Goal: Task Accomplishment & Management: Complete application form

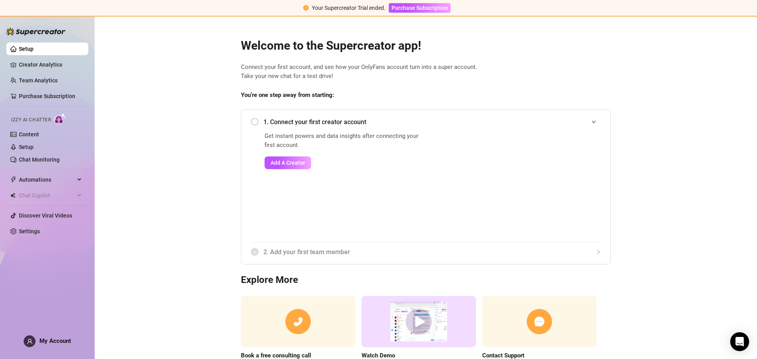
click at [179, 149] on main "Welcome to the Supercreator app! Connect your first account, and see how your O…" at bounding box center [426, 210] width 662 height 386
click at [161, 103] on main "Welcome to the Supercreator app! Connect your first account, and see how your O…" at bounding box center [426, 210] width 662 height 386
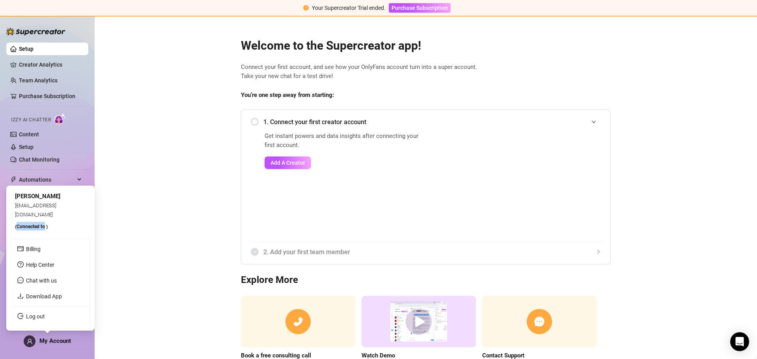
drag, startPoint x: 17, startPoint y: 227, endPoint x: 45, endPoint y: 226, distance: 28.0
click at [45, 226] on span "(Connected to )" at bounding box center [31, 227] width 33 height 6
drag, startPoint x: 16, startPoint y: 214, endPoint x: 81, endPoint y: 220, distance: 64.9
click at [81, 220] on div "Kourosh Sanie sales.dethskulpt@gmail.com (Connected to )" at bounding box center [50, 211] width 79 height 42
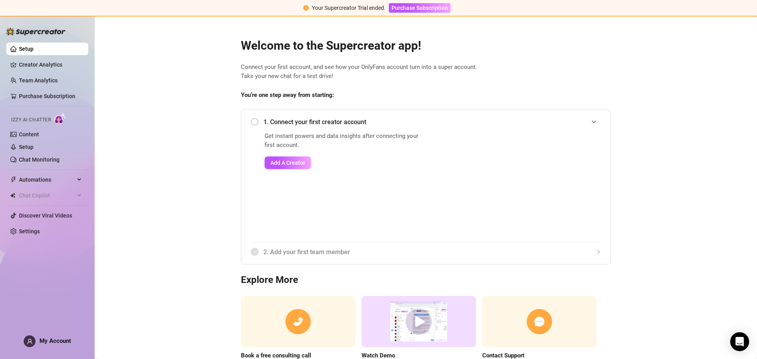
click at [147, 202] on main "Welcome to the Supercreator app! Connect your first account, and see how your O…" at bounding box center [426, 210] width 662 height 386
click at [164, 160] on main "Welcome to the Supercreator app! Connect your first account, and see how your O…" at bounding box center [426, 210] width 662 height 386
click at [139, 70] on main "Welcome to the Supercreator app! Connect your first account, and see how your O…" at bounding box center [426, 210] width 662 height 386
click at [49, 65] on link "Creator Analytics" at bounding box center [50, 64] width 63 height 13
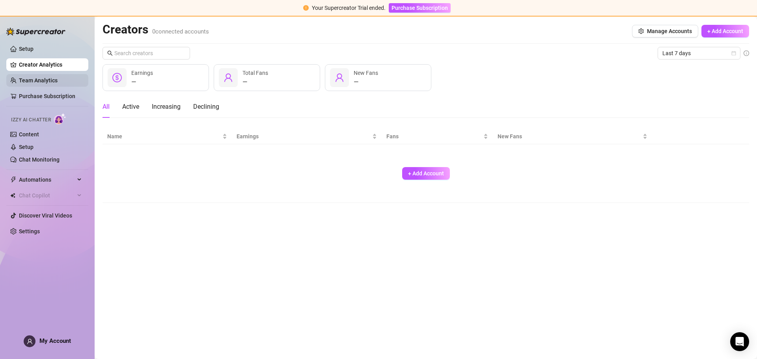
click at [52, 84] on link "Team Analytics" at bounding box center [38, 80] width 39 height 6
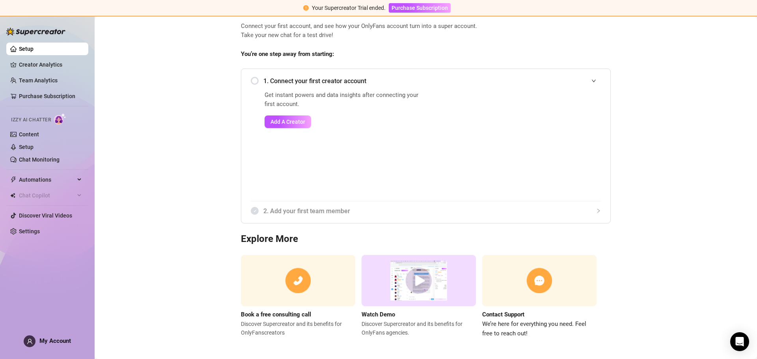
scroll to position [44, 0]
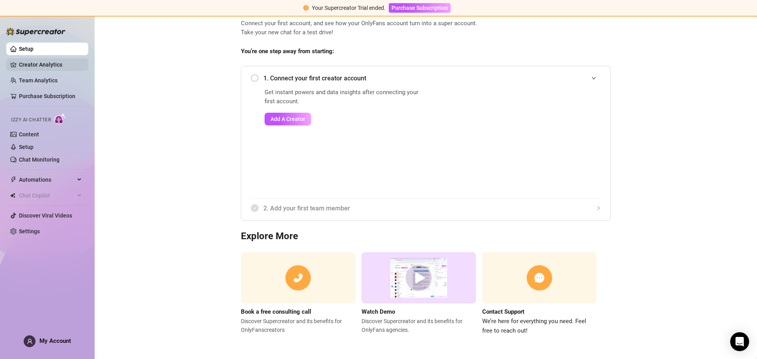
click at [50, 60] on link "Creator Analytics" at bounding box center [50, 64] width 63 height 13
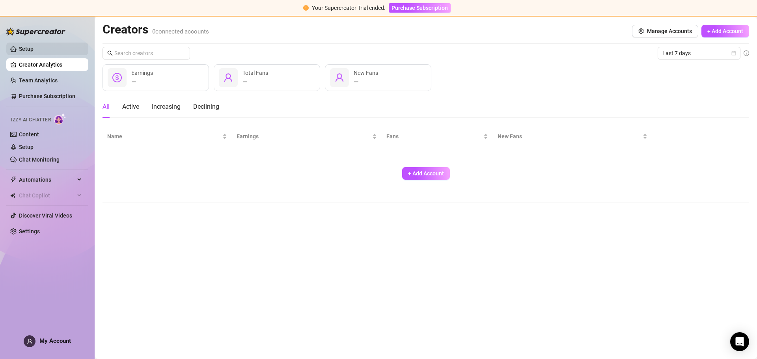
click at [33, 48] on link "Setup" at bounding box center [26, 49] width 15 height 6
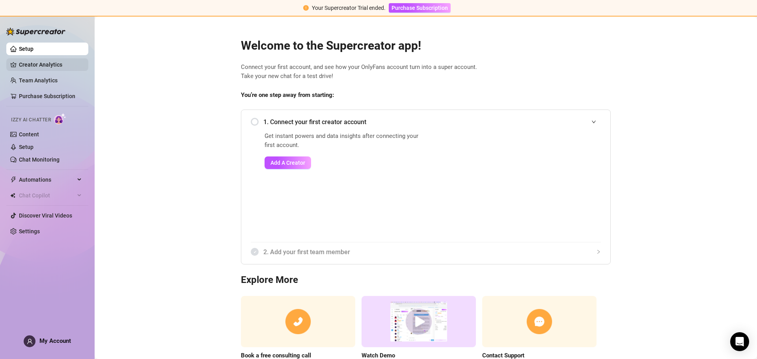
click at [53, 64] on link "Creator Analytics" at bounding box center [50, 64] width 63 height 13
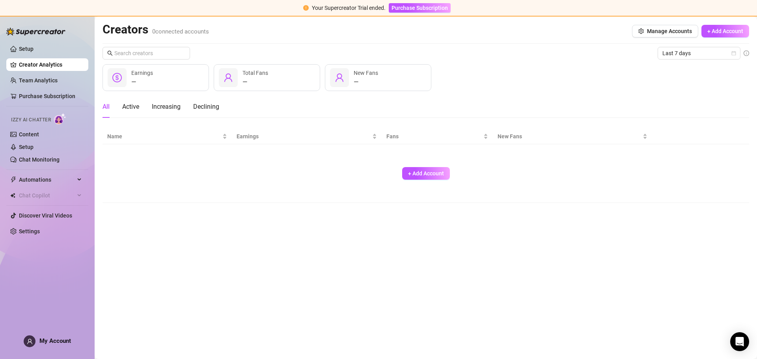
click at [46, 340] on span "My Account" at bounding box center [55, 340] width 32 height 7
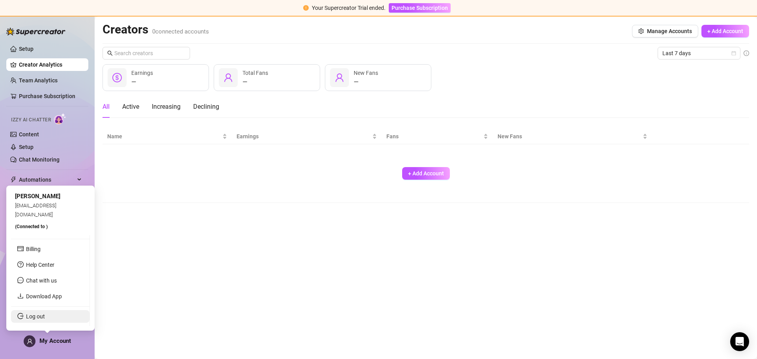
click at [37, 318] on link "Log out" at bounding box center [35, 316] width 19 height 6
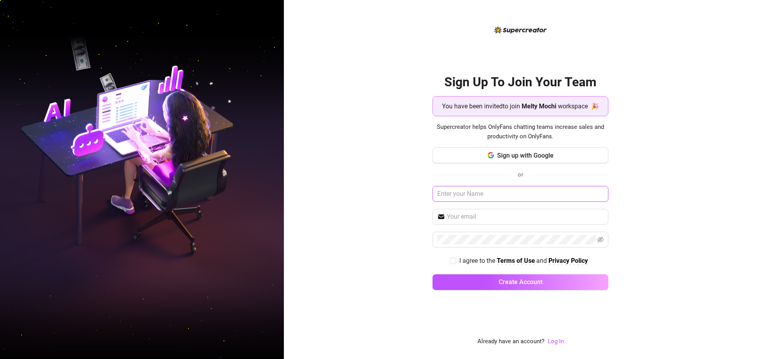
click at [463, 195] on input "text" at bounding box center [520, 194] width 176 height 16
type input "[PERSON_NAME]"
type input "Kouroshsanie@gmail.com"
click at [453, 261] on input "I agree to the Terms of Use and Privacy Policy" at bounding box center [453, 261] width 6 height 6
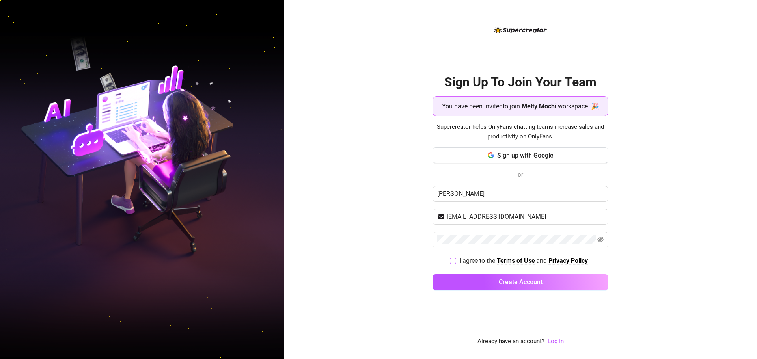
checkbox input "true"
click at [509, 281] on span "Create Account" at bounding box center [520, 281] width 44 height 7
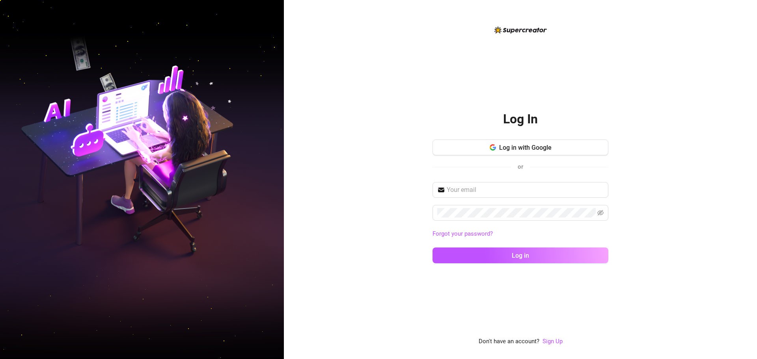
click at [488, 182] on div "Log in with Google or" at bounding box center [520, 160] width 176 height 43
click at [487, 188] on input "text" at bounding box center [524, 189] width 157 height 9
type input "Kouroshsanie@gmail.com"
click at [432, 247] on button "Log in" at bounding box center [520, 255] width 176 height 16
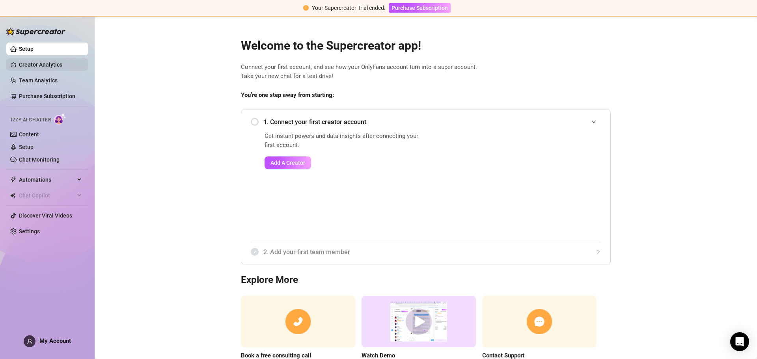
click at [44, 58] on link "Creator Analytics" at bounding box center [50, 64] width 63 height 13
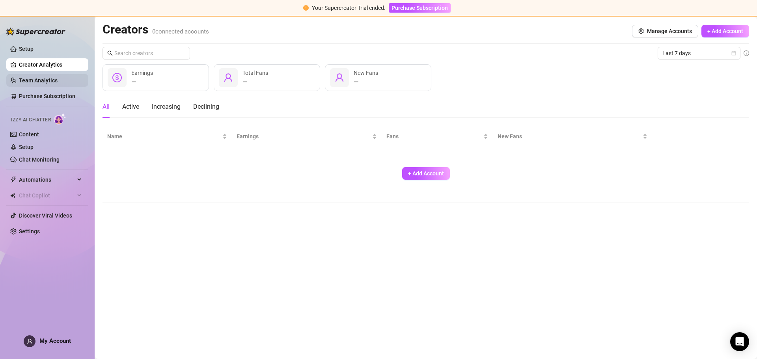
click at [46, 78] on link "Team Analytics" at bounding box center [38, 80] width 39 height 6
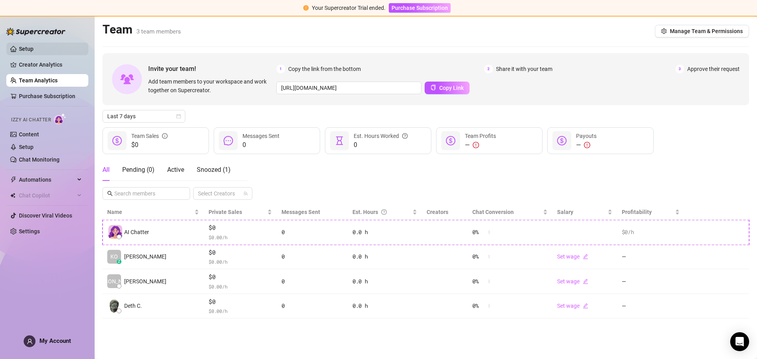
click at [23, 50] on link "Setup" at bounding box center [26, 49] width 15 height 6
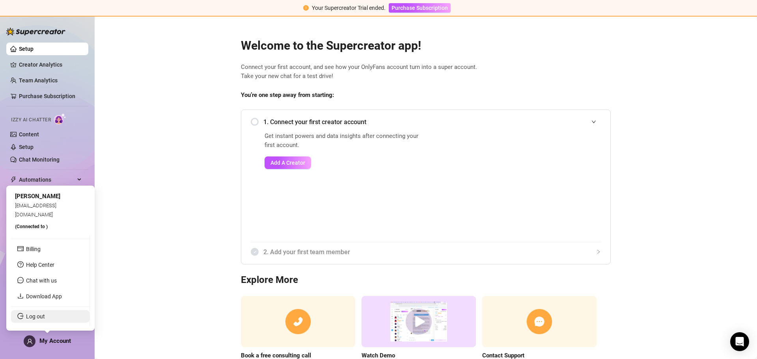
click at [34, 315] on link "Log out" at bounding box center [35, 316] width 19 height 6
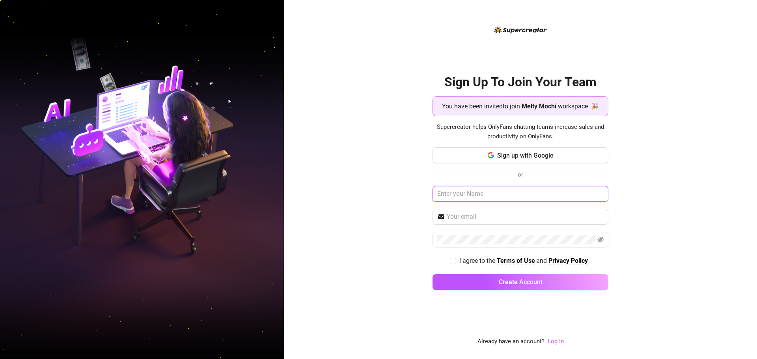
click at [475, 195] on input "text" at bounding box center [520, 194] width 176 height 16
type input "[PERSON_NAME]"
type input "[EMAIL_ADDRESS][DOMAIN_NAME]"
click at [452, 256] on label "I agree to the Terms of Use and Privacy Policy" at bounding box center [520, 261] width 141 height 10
click at [450, 259] on input "I agree to the Terms of Use and Privacy Policy" at bounding box center [453, 261] width 6 height 6
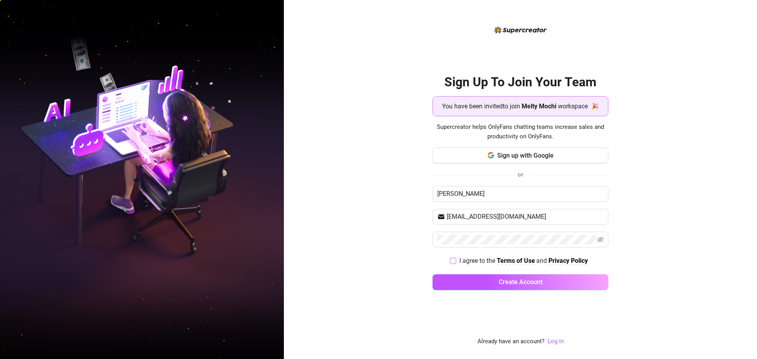
checkbox input "true"
click at [491, 283] on button "Create Account" at bounding box center [520, 282] width 176 height 16
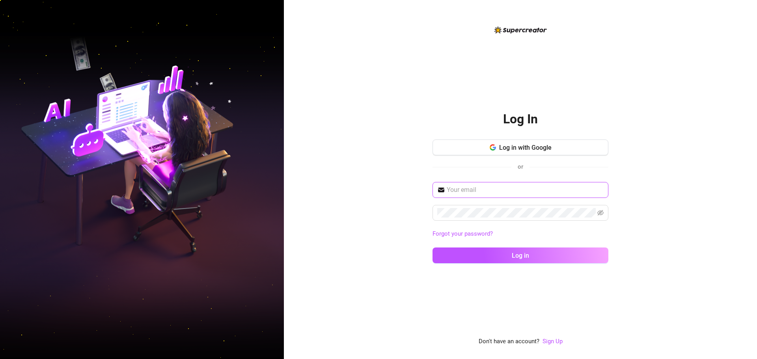
click at [464, 192] on input "text" at bounding box center [524, 189] width 157 height 9
type input "[EMAIL_ADDRESS][DOMAIN_NAME]"
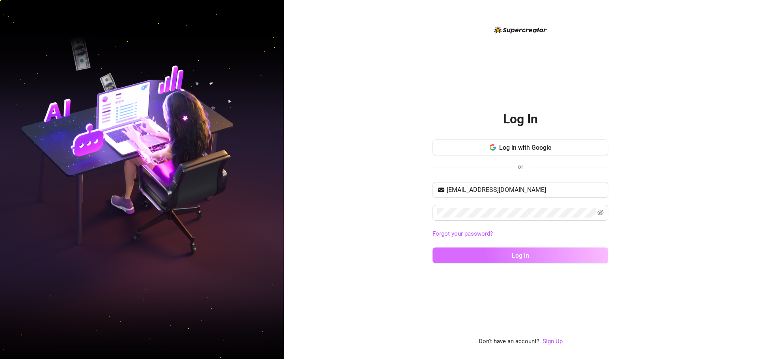
click at [517, 255] on span "Log in" at bounding box center [519, 255] width 17 height 7
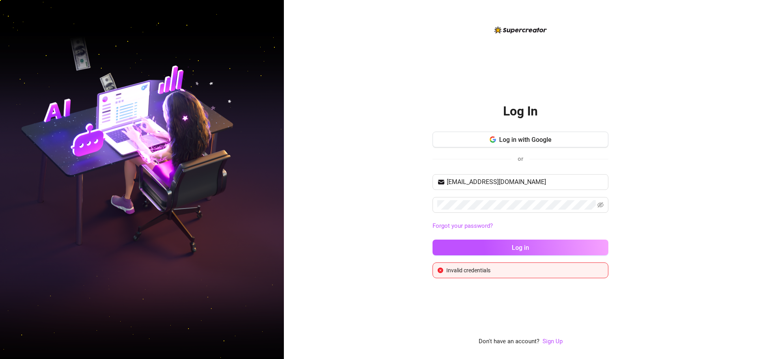
click at [377, 217] on div "Log In Log in with Google or kourosh321@gmail.com Forgot your password? Log in …" at bounding box center [520, 179] width 473 height 359
click at [432, 240] on button "Log in" at bounding box center [520, 248] width 176 height 16
click at [397, 200] on div "Log In Log in with Google or kourosh321@gmail.com Forgot your password? Log in …" at bounding box center [520, 179] width 473 height 359
click at [432, 240] on button "Log in" at bounding box center [520, 248] width 176 height 16
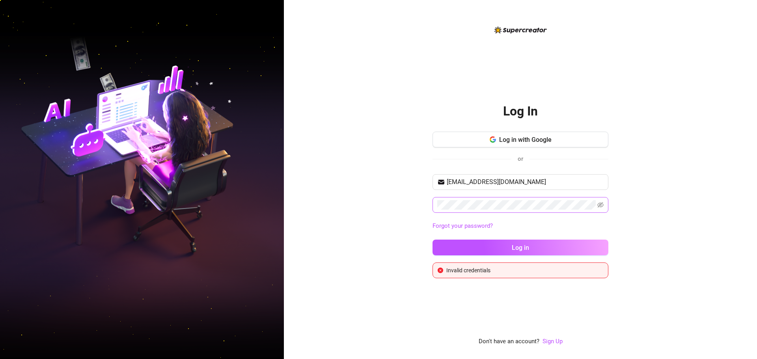
click at [596, 204] on span at bounding box center [520, 205] width 176 height 16
click at [601, 205] on icon "eye-invisible" at bounding box center [601, 205] width 2 height 2
click at [647, 208] on div "Log In Log in with Google or kourosh321@gmail.com Forgot your password? Log in …" at bounding box center [520, 179] width 473 height 359
click at [432, 240] on button "Log in" at bounding box center [520, 248] width 176 height 16
click at [419, 53] on div "Log In Log in with Google or kourosh321@gmail.com Forgot your password? Log in …" at bounding box center [520, 179] width 473 height 359
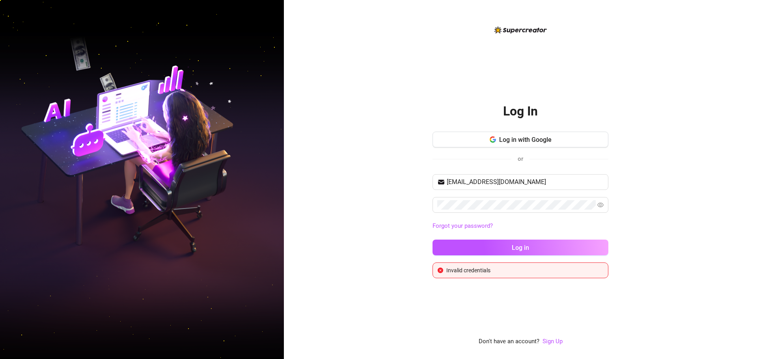
click at [341, 207] on div "Log In Log in with Google or kourosh321@gmail.com Forgot your password? Log in …" at bounding box center [520, 179] width 473 height 359
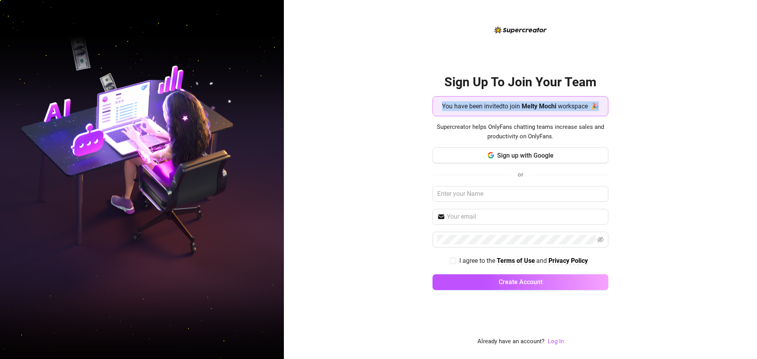
drag, startPoint x: 436, startPoint y: 106, endPoint x: 608, endPoint y: 103, distance: 171.8
click at [608, 103] on div "You have been invited to join Melty Mochi workspace 🎉" at bounding box center [520, 106] width 176 height 20
click at [361, 156] on div "Sign Up To Join Your Team You have been invited to join Melty Mochi workspace 🎉…" at bounding box center [520, 179] width 473 height 359
click at [559, 343] on link "Log In" at bounding box center [555, 341] width 16 height 7
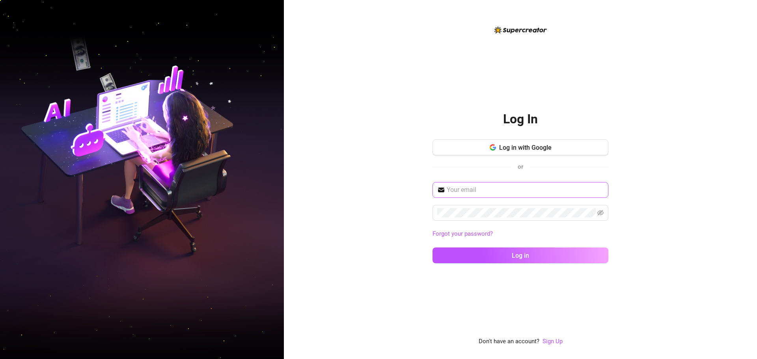
click at [481, 195] on span at bounding box center [520, 190] width 176 height 16
click at [482, 183] on span at bounding box center [520, 190] width 176 height 16
drag, startPoint x: 482, startPoint y: 183, endPoint x: 480, endPoint y: 188, distance: 5.5
click at [481, 185] on span at bounding box center [520, 190] width 176 height 16
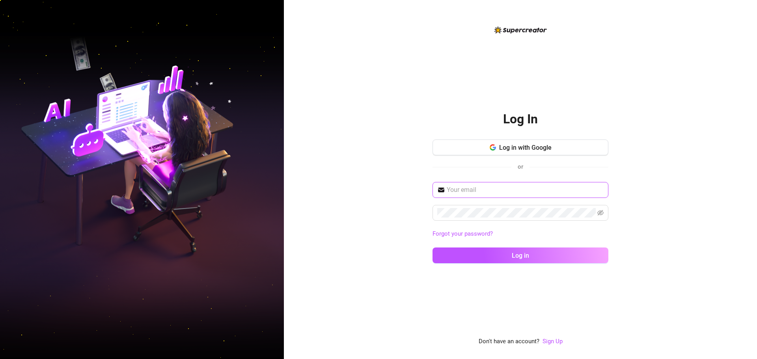
click at [480, 189] on input "text" at bounding box center [524, 189] width 157 height 9
type input "Kouroshsanie@gmail.com"
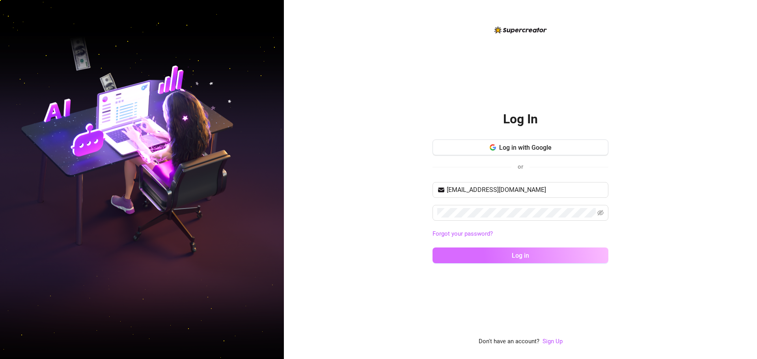
click at [528, 257] on span "Log in" at bounding box center [519, 255] width 17 height 7
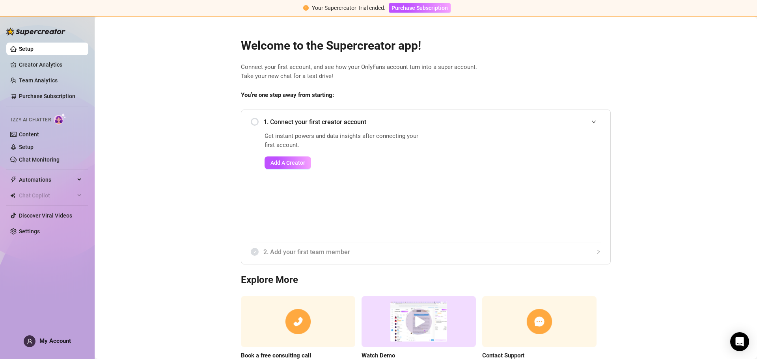
click at [49, 344] on span "My Account" at bounding box center [55, 340] width 32 height 7
click at [42, 344] on span "My Account" at bounding box center [55, 340] width 32 height 7
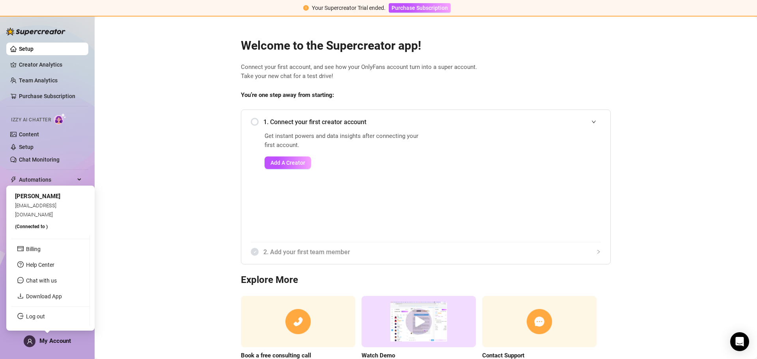
click at [151, 199] on main "Welcome to the Supercreator app! Connect your first account, and see how your O…" at bounding box center [426, 210] width 662 height 386
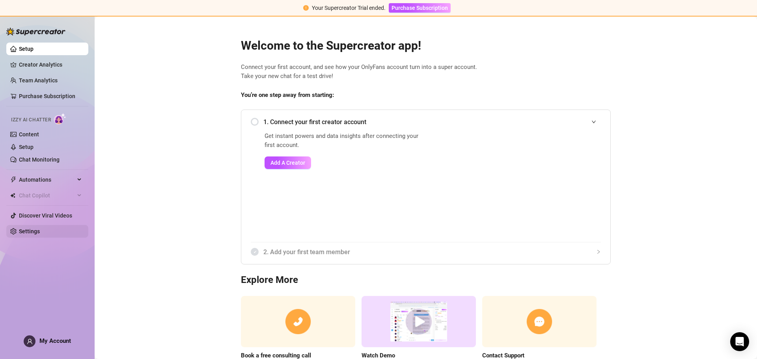
click at [40, 232] on link "Settings" at bounding box center [29, 231] width 21 height 6
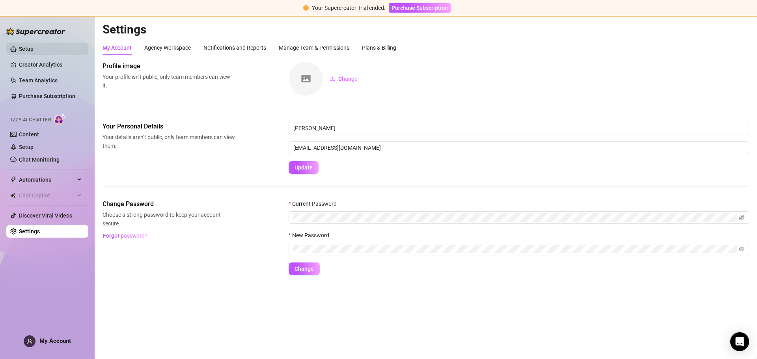
click at [26, 46] on link "Setup" at bounding box center [26, 49] width 15 height 6
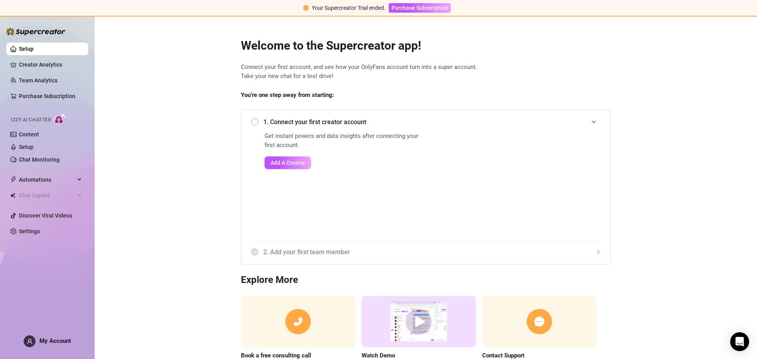
click at [37, 338] on div "My Account" at bounding box center [47, 341] width 47 height 12
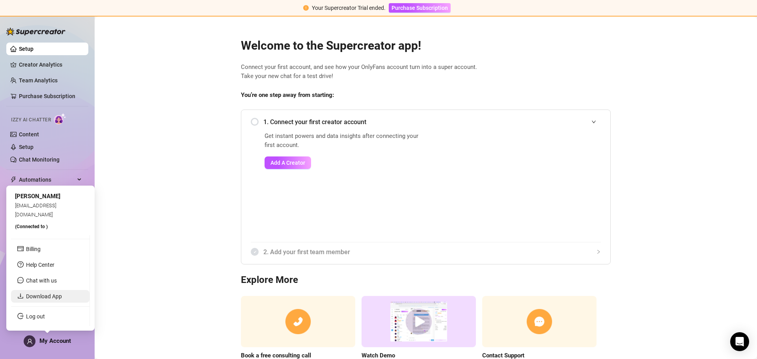
click at [52, 296] on link "Download App" at bounding box center [44, 296] width 36 height 6
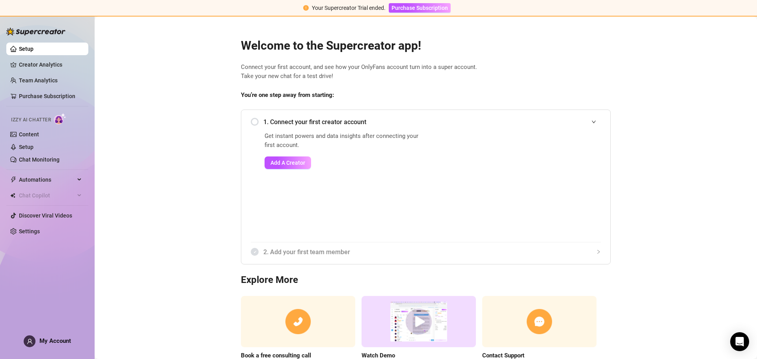
click at [59, 344] on span "My Account" at bounding box center [55, 340] width 32 height 7
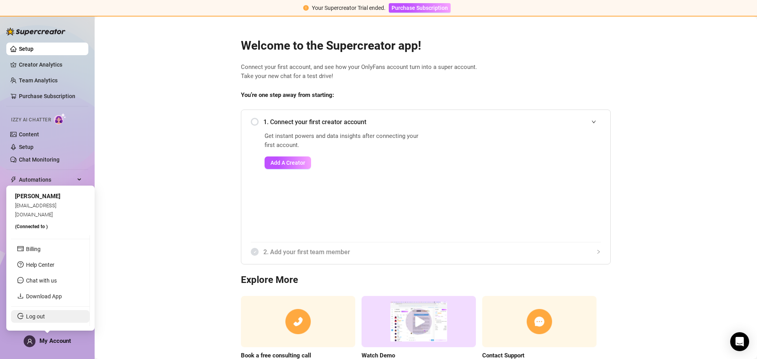
click at [37, 318] on link "Log out" at bounding box center [35, 316] width 19 height 6
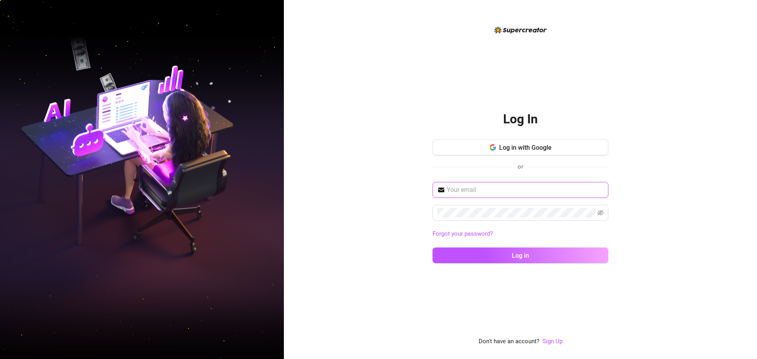
click at [494, 194] on input "text" at bounding box center [524, 189] width 157 height 9
click at [494, 193] on input "text" at bounding box center [524, 189] width 157 height 9
click at [380, 197] on div "Log In Log in with Google or Forgot your password? Log in Don't have an account…" at bounding box center [520, 179] width 473 height 359
click at [519, 191] on input "text" at bounding box center [524, 189] width 157 height 9
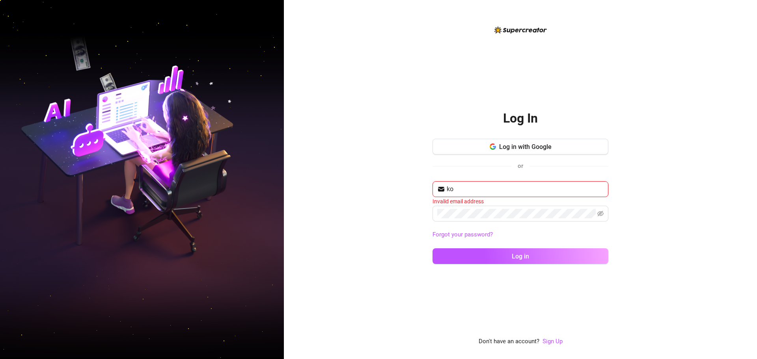
type input "k"
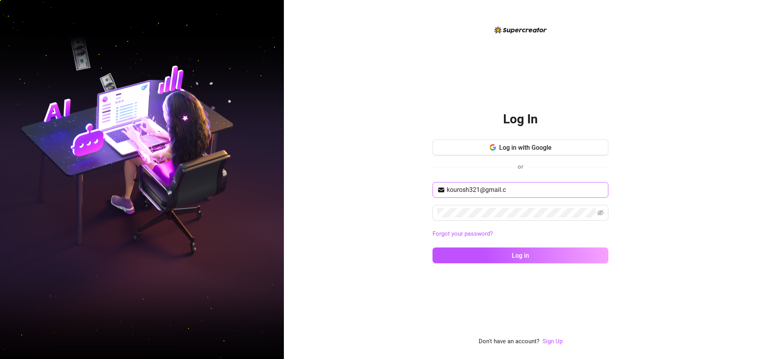
click at [521, 191] on input "kourosh321@gmail.c" at bounding box center [524, 189] width 157 height 9
click at [523, 191] on input "kourosh321@gmail.c" at bounding box center [524, 189] width 157 height 9
type input "kourosh321@gmail.com"
click at [432, 247] on button "Log in" at bounding box center [520, 255] width 176 height 16
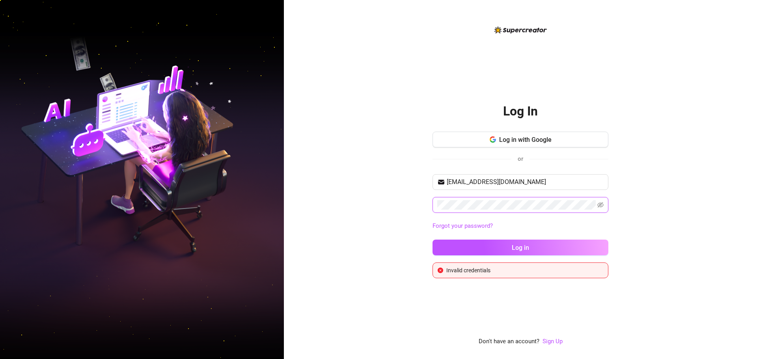
click at [333, 198] on div "Log In Log in with Google or kourosh321@gmail.com Forgot your password? Log in …" at bounding box center [520, 179] width 473 height 359
click at [432, 240] on button "Log in" at bounding box center [520, 248] width 176 height 16
click at [382, 208] on div "Log In Log in with Google or kourosh321@gmail.com Forgot your password? Log in …" at bounding box center [520, 179] width 473 height 359
click at [432, 240] on button "Log in" at bounding box center [520, 248] width 176 height 16
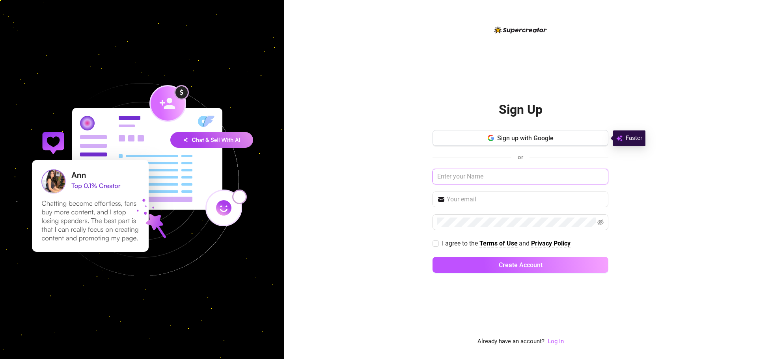
click at [495, 177] on input "text" at bounding box center [520, 177] width 176 height 16
click at [409, 173] on div "Sign Up Sign up with Google or I agree to the Terms of Use and Privacy Policy C…" at bounding box center [520, 179] width 473 height 359
click at [513, 180] on input "text" at bounding box center [520, 177] width 176 height 16
type input "[PERSON_NAME]"
click at [483, 178] on input "[PERSON_NAME]" at bounding box center [520, 177] width 176 height 16
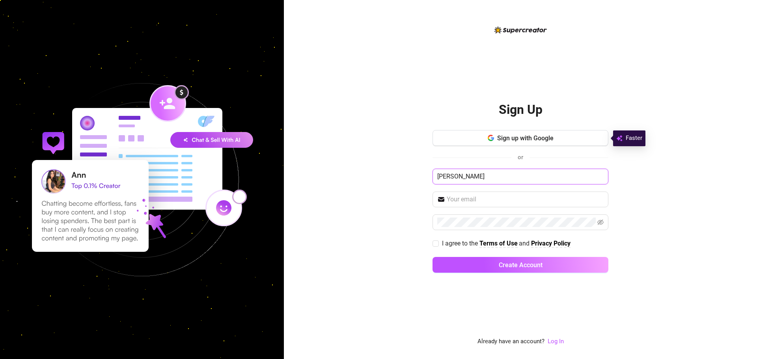
click at [484, 178] on input "[PERSON_NAME]" at bounding box center [520, 177] width 176 height 16
click at [485, 207] on span at bounding box center [520, 199] width 176 height 16
click at [488, 200] on input "text" at bounding box center [524, 199] width 157 height 9
type input "[EMAIL_ADDRESS][DOMAIN_NAME]"
click at [441, 244] on span "I agree to the Terms of Use and Privacy Policy" at bounding box center [506, 243] width 135 height 10
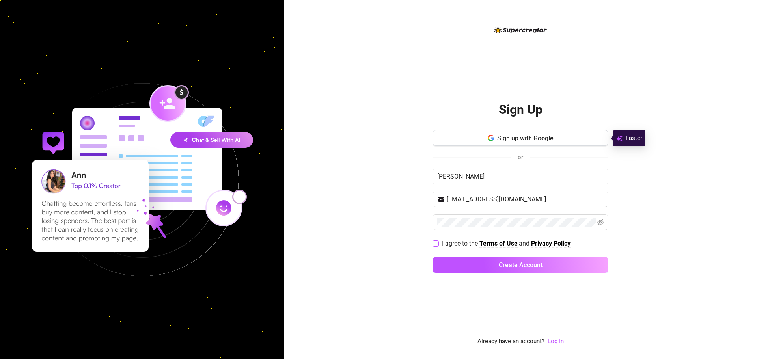
click at [438, 244] on input "I agree to the Terms of Use and Privacy Policy" at bounding box center [435, 243] width 6 height 6
checkbox input "true"
click at [475, 265] on button "Create Account" at bounding box center [520, 265] width 176 height 16
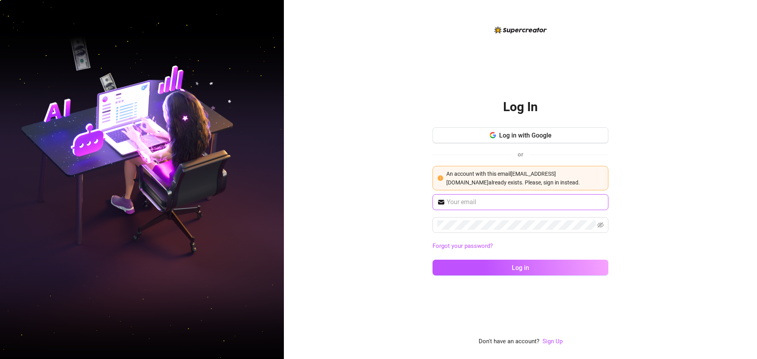
click at [491, 204] on input "text" at bounding box center [524, 201] width 157 height 9
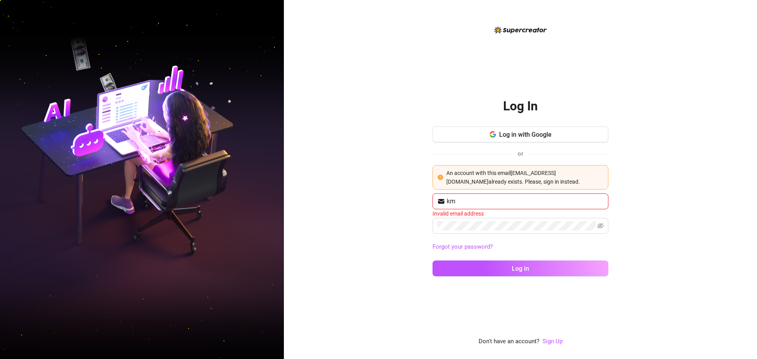
type input "k"
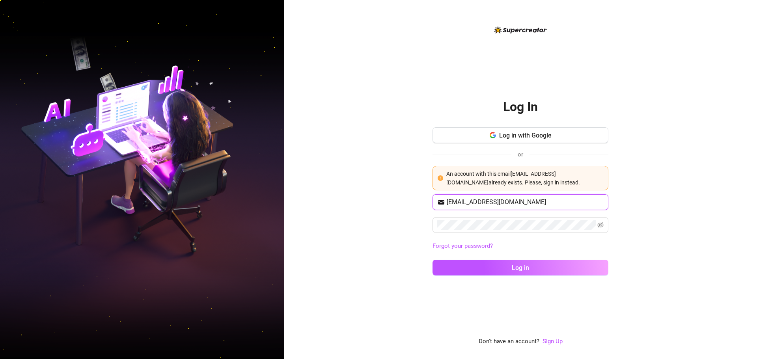
type input "[EMAIL_ADDRESS][DOMAIN_NAME]"
click at [432, 260] on button "Log in" at bounding box center [520, 268] width 176 height 16
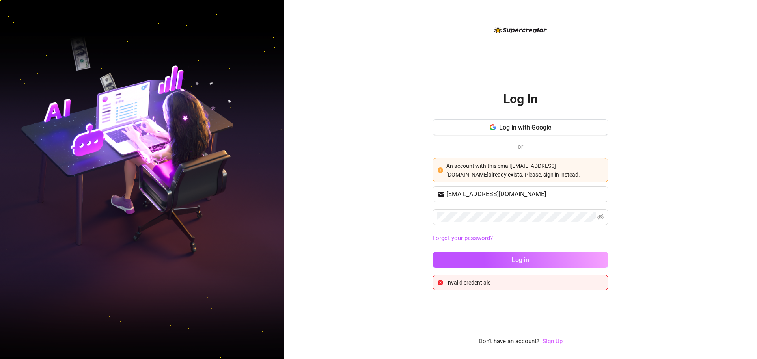
click at [554, 342] on link "Sign Up" at bounding box center [552, 341] width 20 height 7
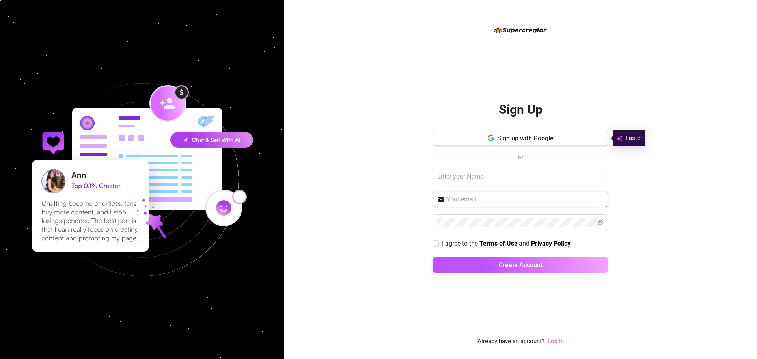
click at [486, 196] on input "text" at bounding box center [524, 199] width 157 height 9
click at [485, 179] on input "text" at bounding box center [520, 177] width 176 height 16
type input "[PERSON_NAME]"
click at [478, 204] on span at bounding box center [520, 199] width 176 height 16
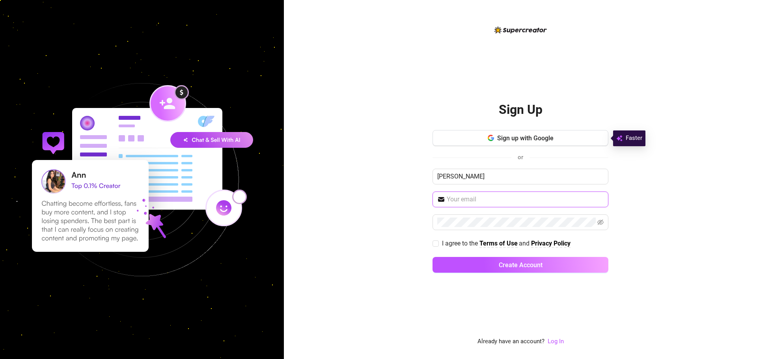
click at [478, 197] on input "text" at bounding box center [524, 199] width 157 height 9
type input "[EMAIL_ADDRESS][DOMAIN_NAME]"
click at [432, 257] on button "Create Account" at bounding box center [520, 265] width 176 height 16
click at [435, 239] on label "I agree to the Terms of Use and Privacy Policy" at bounding box center [502, 243] width 141 height 10
click at [435, 240] on input "I agree to the Terms of Use and Privacy Policy" at bounding box center [435, 243] width 6 height 6
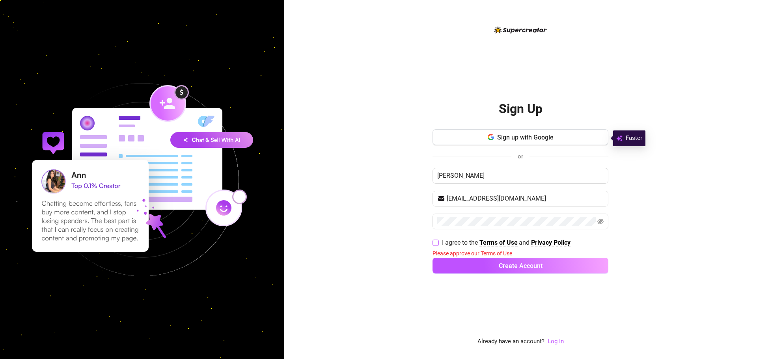
checkbox input "true"
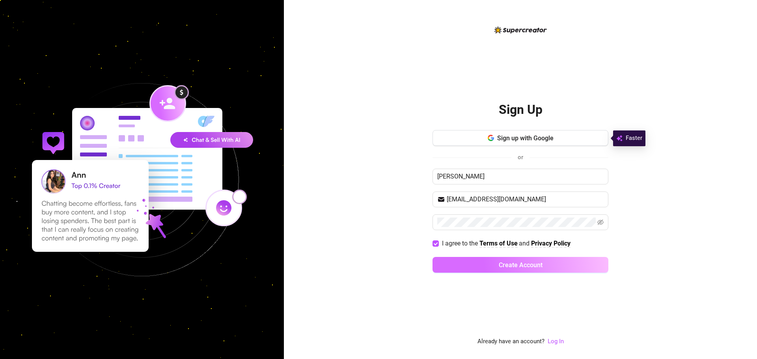
click at [507, 263] on span "Create Account" at bounding box center [520, 264] width 44 height 7
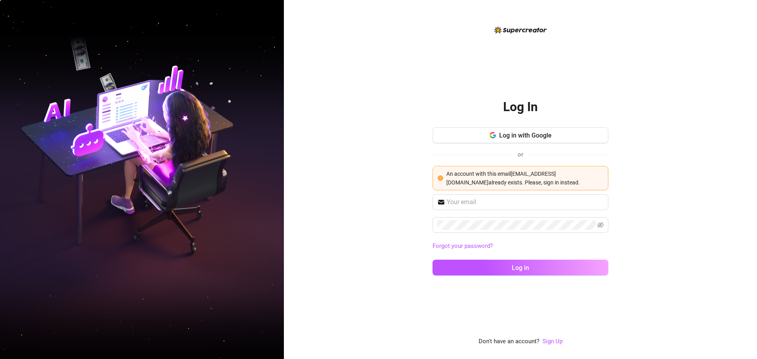
click at [730, 231] on div "Log In Log in with Google or An account with this email [PERSON_NAME][EMAIL_ADD…" at bounding box center [520, 179] width 473 height 359
click at [395, 95] on div "Log In Log in with Google or An account with this email [PERSON_NAME][EMAIL_ADD…" at bounding box center [520, 179] width 473 height 359
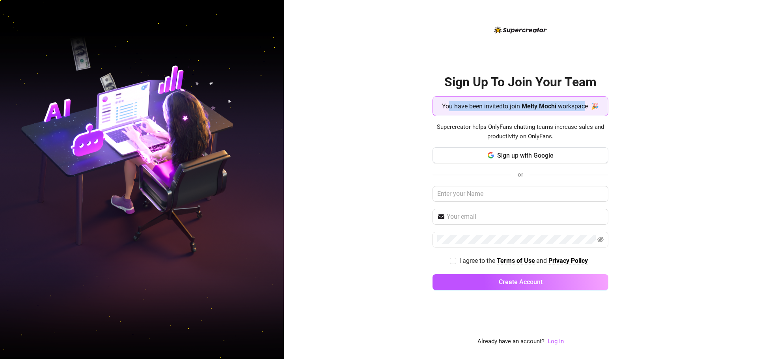
drag, startPoint x: 446, startPoint y: 105, endPoint x: 581, endPoint y: 115, distance: 135.5
click at [582, 115] on div "You have been invited to join [PERSON_NAME] workspace 🎉" at bounding box center [520, 106] width 176 height 20
click at [442, 103] on span "You have been invited to join" at bounding box center [481, 106] width 78 height 10
drag, startPoint x: 440, startPoint y: 103, endPoint x: 598, endPoint y: 105, distance: 158.0
click at [598, 105] on div "You have been invited to join [PERSON_NAME] workspace 🎉" at bounding box center [519, 106] width 165 height 13
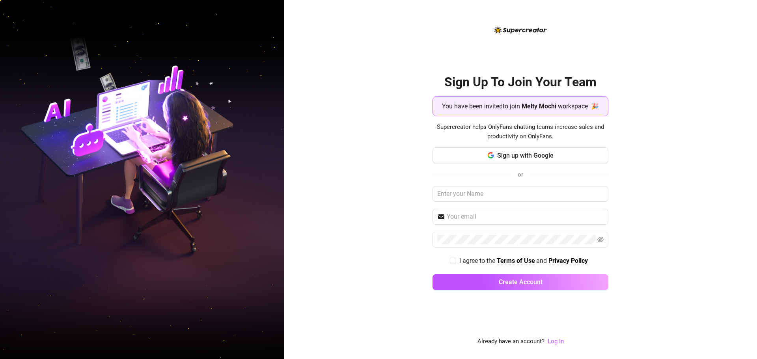
click at [385, 185] on div "Sign Up To Join Your Team You have been invited to join [PERSON_NAME] workspace…" at bounding box center [520, 179] width 473 height 359
click at [456, 260] on span "I agree to the Terms of Use and Privacy Policy" at bounding box center [523, 261] width 135 height 10
click at [455, 260] on input "I agree to the Terms of Use and Privacy Policy" at bounding box center [453, 261] width 6 height 6
checkbox input "true"
click at [464, 197] on input "text" at bounding box center [520, 194] width 176 height 16
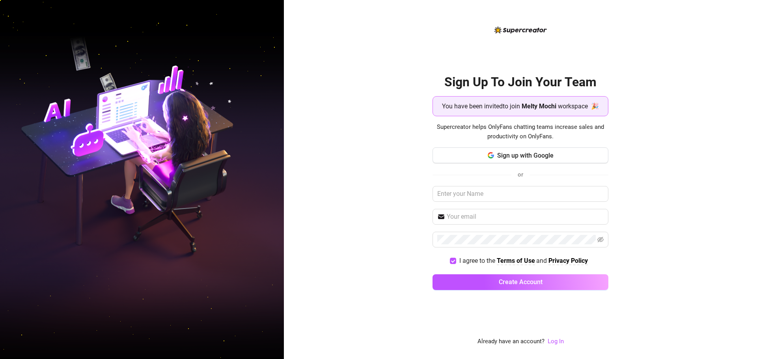
click at [391, 186] on div "Sign Up To Join Your Team You have been invited to join Melty Mochi workspace 🎉…" at bounding box center [520, 179] width 473 height 359
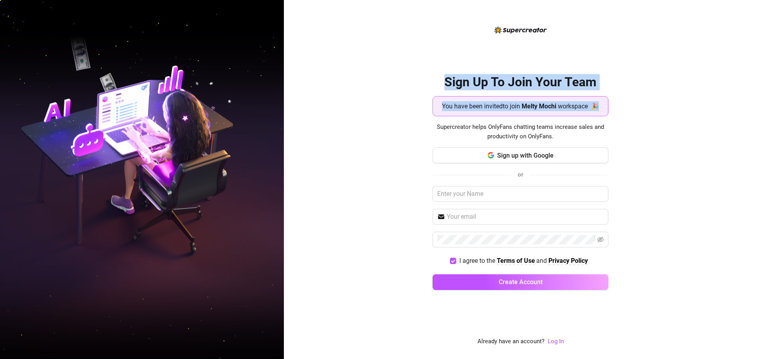
drag, startPoint x: 405, startPoint y: 78, endPoint x: 645, endPoint y: 113, distance: 242.9
click at [645, 113] on div "Sign Up To Join Your Team You have been invited to join Melty Mochi workspace 🎉…" at bounding box center [520, 179] width 473 height 359
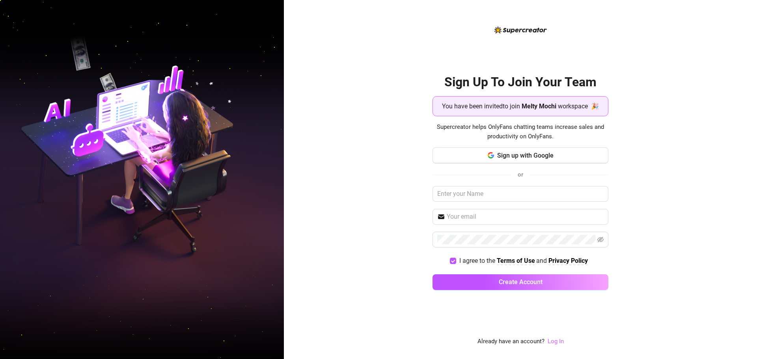
click at [554, 343] on link "Log In" at bounding box center [555, 341] width 16 height 7
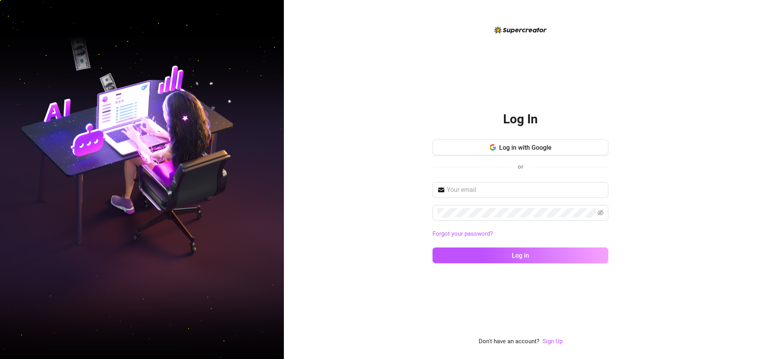
click at [475, 177] on div "Log in with Google or" at bounding box center [520, 158] width 176 height 39
click at [474, 198] on div "Forgot your password? Log in" at bounding box center [520, 226] width 176 height 88
drag, startPoint x: 474, startPoint y: 198, endPoint x: 481, endPoint y: 190, distance: 10.9
click at [474, 198] on div "Forgot your password? Log in" at bounding box center [520, 226] width 176 height 88
click at [481, 190] on input "text" at bounding box center [524, 189] width 157 height 9
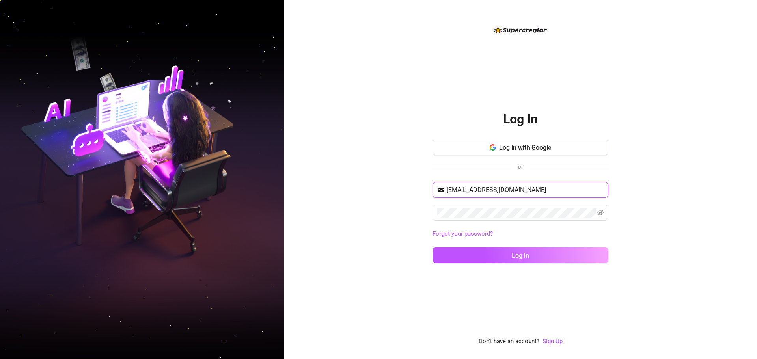
type input "kouroshsanie@gmail.com"
click at [432, 247] on button "Log in" at bounding box center [520, 255] width 176 height 16
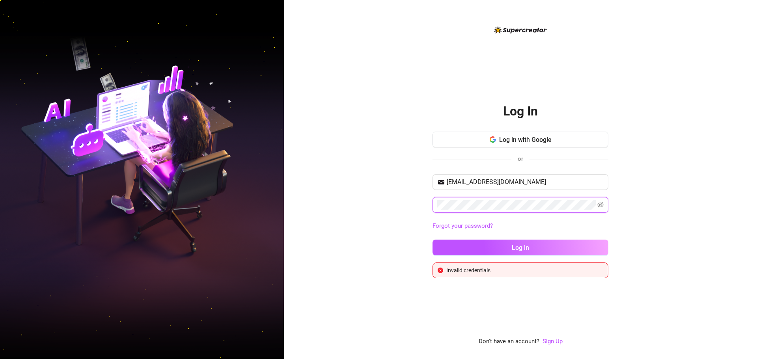
click at [432, 240] on button "Log in" at bounding box center [520, 248] width 176 height 16
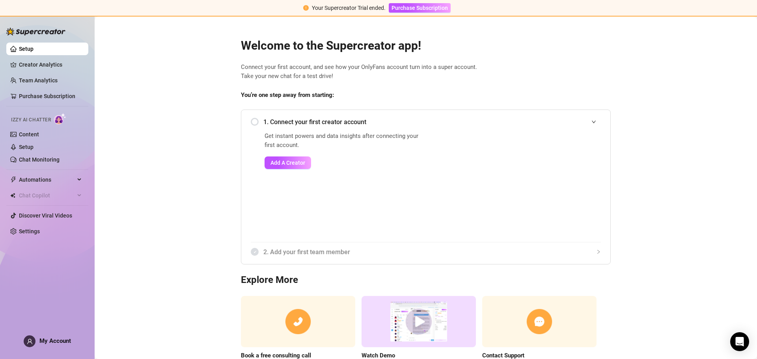
click at [44, 339] on span "My Account" at bounding box center [55, 340] width 32 height 7
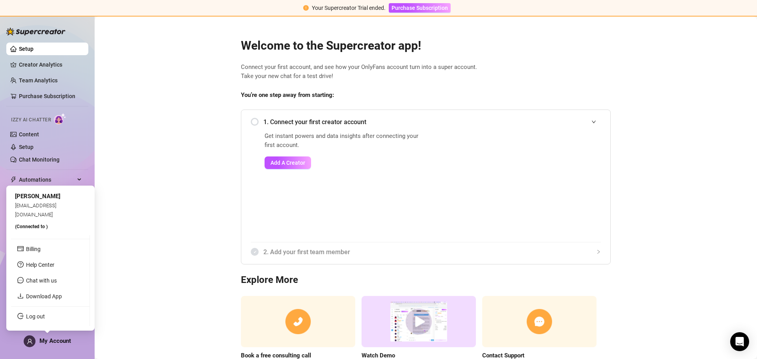
click at [45, 340] on span "My Account" at bounding box center [55, 340] width 32 height 7
click at [38, 316] on link "Log out" at bounding box center [35, 316] width 19 height 6
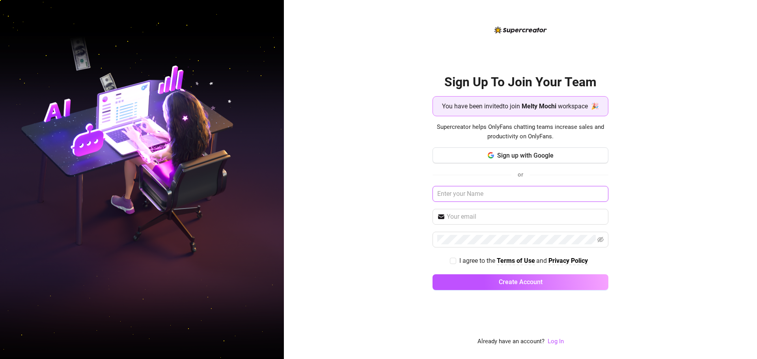
click at [483, 199] on input "text" at bounding box center [520, 194] width 176 height 16
type input "[PERSON_NAME]"
click at [461, 217] on input "text" at bounding box center [524, 216] width 157 height 9
type input "[EMAIL_ADDRESS][DOMAIN_NAME]"
click at [452, 260] on input "I agree to the Terms of Use and Privacy Policy" at bounding box center [453, 261] width 6 height 6
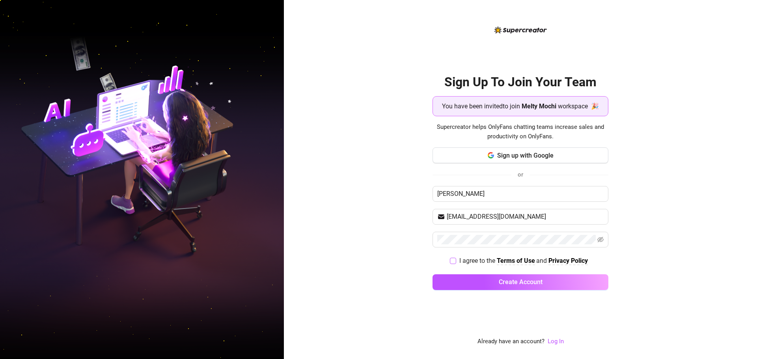
checkbox input "true"
click at [512, 285] on span "Create Account" at bounding box center [520, 281] width 44 height 7
